Goal: Register for event/course

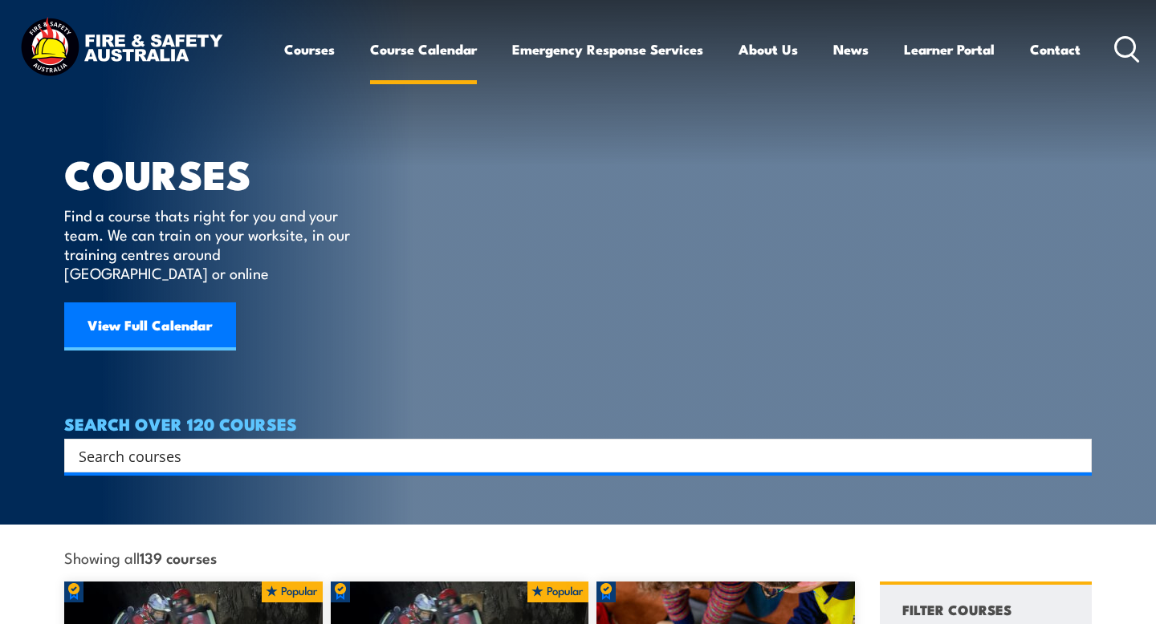
click at [413, 45] on link "Course Calendar" at bounding box center [423, 49] width 107 height 43
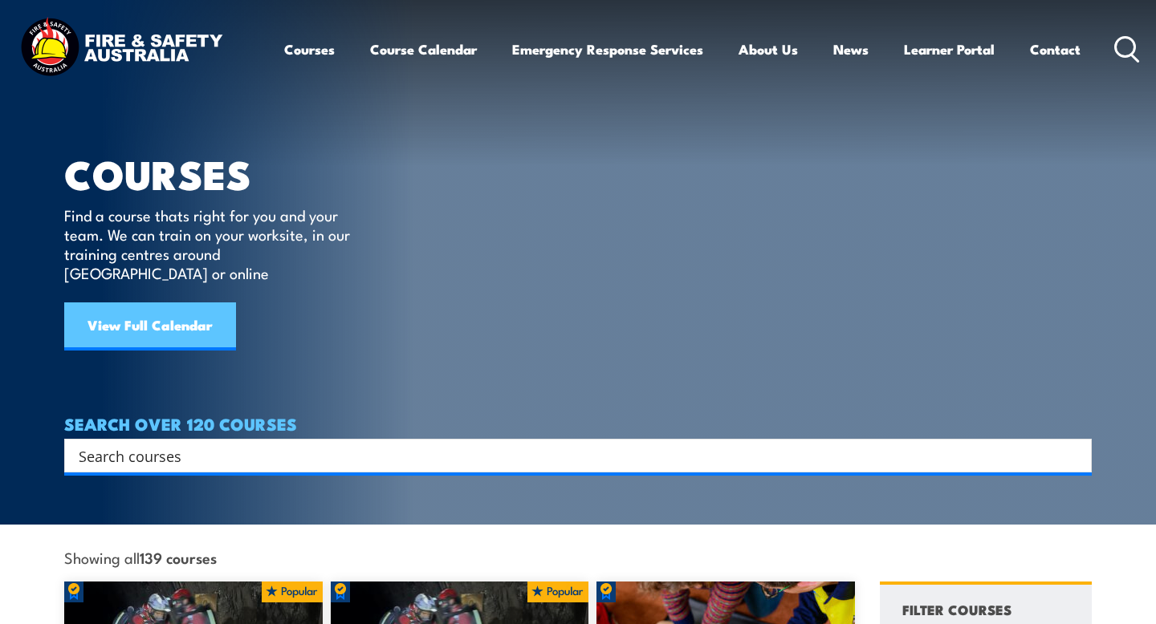
click at [180, 303] on link "View Full Calendar" at bounding box center [150, 327] width 172 height 48
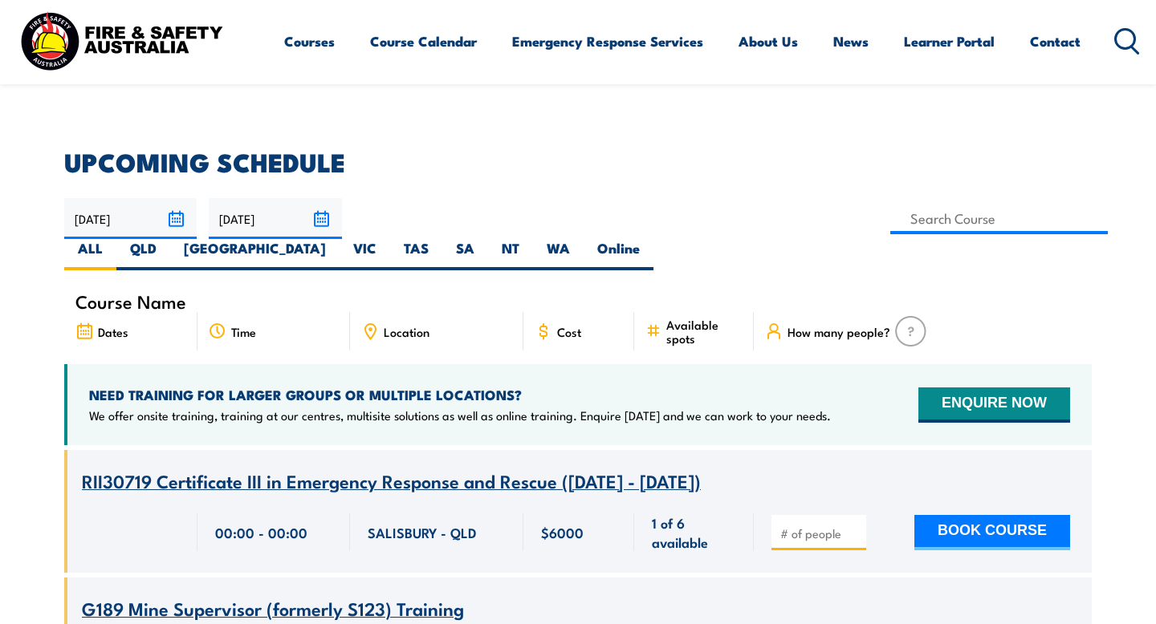
click at [399, 325] on span "Location" at bounding box center [407, 332] width 46 height 14
click at [653, 239] on label "Online" at bounding box center [618, 254] width 70 height 31
click at [650, 239] on input "Online" at bounding box center [645, 244] width 10 height 10
radio input "true"
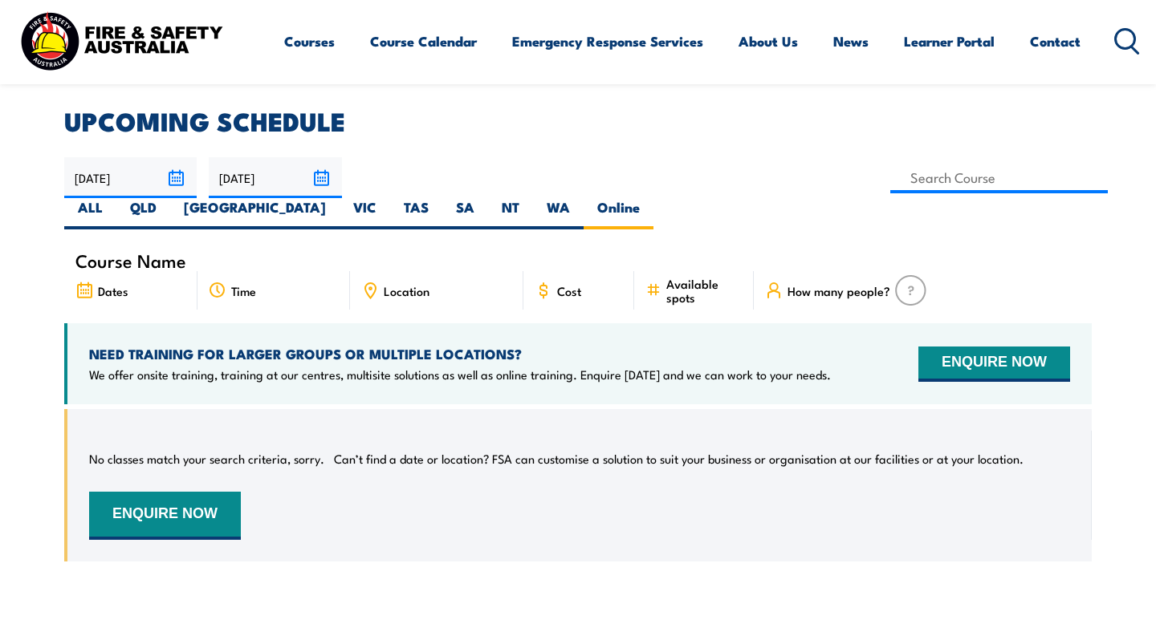
scroll to position [418, 0]
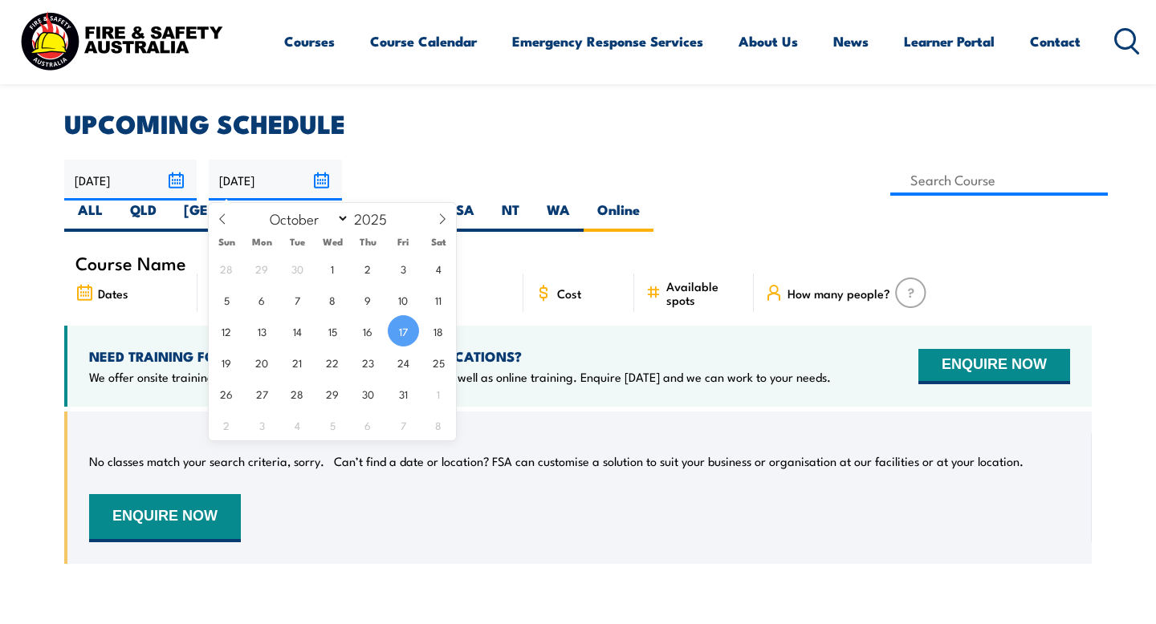
click at [324, 180] on input "17/10/2025" at bounding box center [275, 180] width 132 height 41
click at [438, 222] on icon at bounding box center [442, 218] width 11 height 11
select select "11"
click at [334, 401] on span "31" at bounding box center [332, 393] width 31 height 31
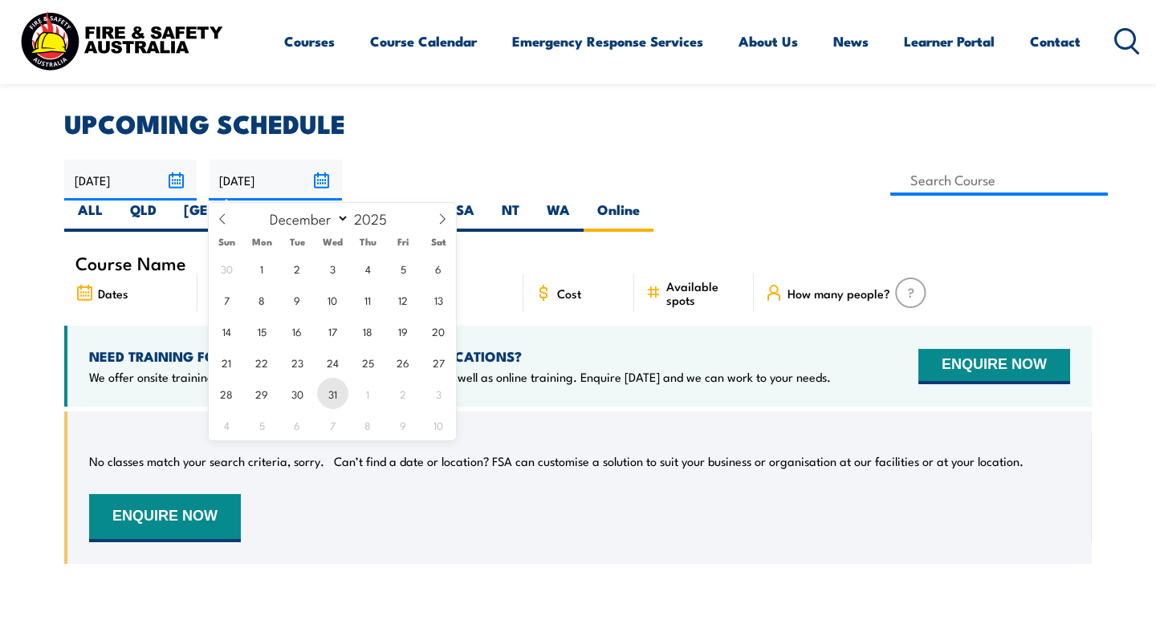
type input "31/12/2025"
